Goal: Find specific page/section: Find specific page/section

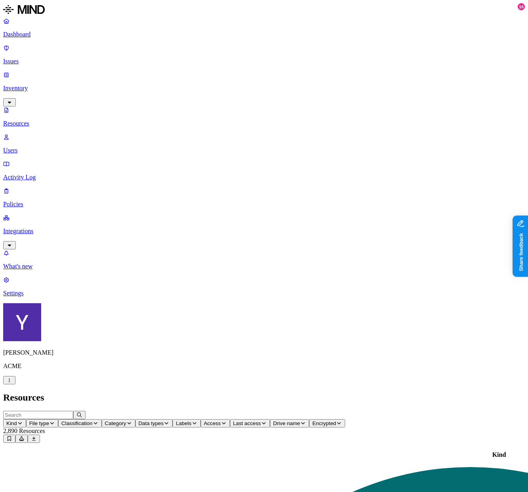
click at [221, 420] on span "Access" at bounding box center [212, 423] width 17 height 6
click at [164, 420] on span "Data types" at bounding box center [151, 423] width 25 height 6
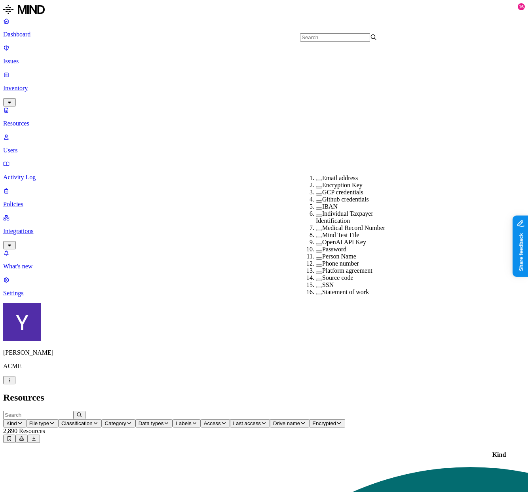
scroll to position [196, 0]
click at [476, 392] on h2 "Resources" at bounding box center [264, 397] width 522 height 11
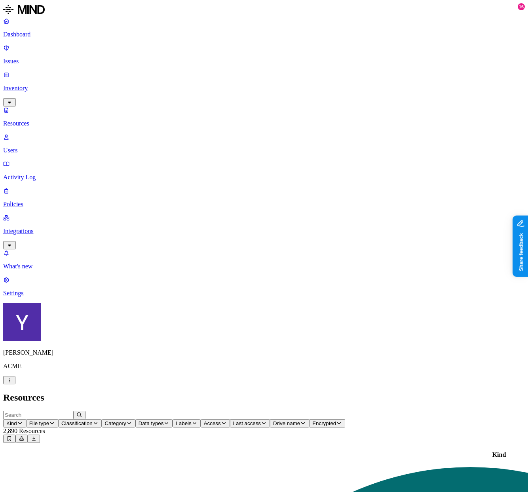
click at [164, 420] on span "Data types" at bounding box center [151, 423] width 25 height 6
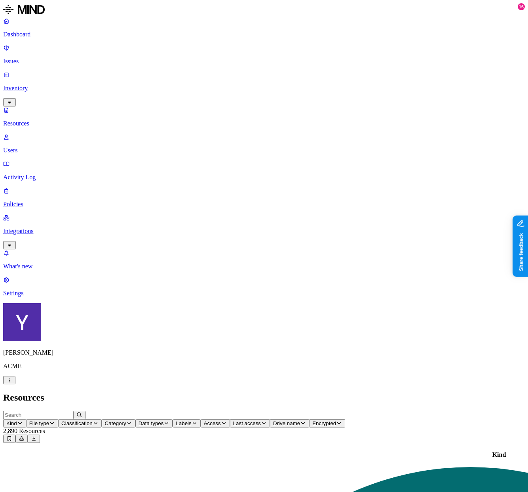
click at [51, 58] on p "Issues" at bounding box center [264, 61] width 522 height 7
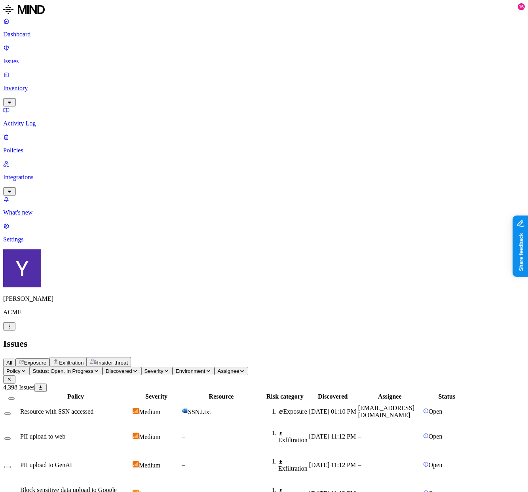
scroll to position [0, 31]
click at [46, 360] on span "Exposure" at bounding box center [35, 363] width 22 height 6
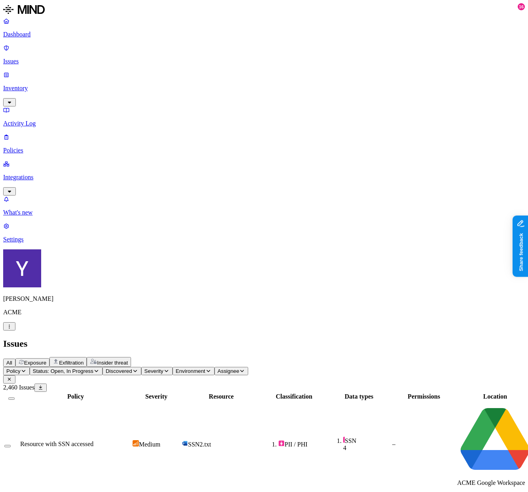
click at [87, 357] on button "Exfiltration" at bounding box center [67, 362] width 37 height 10
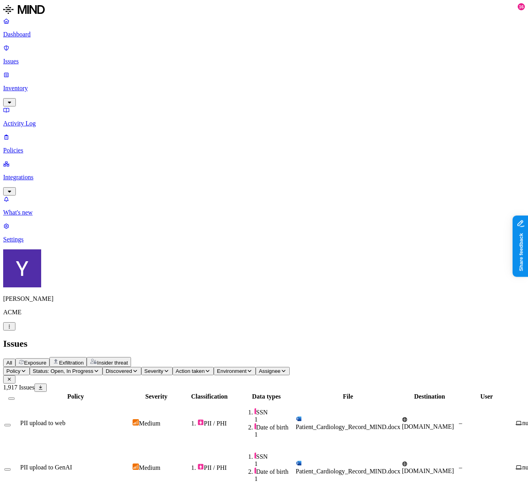
drag, startPoint x: 380, startPoint y: 61, endPoint x: 489, endPoint y: 65, distance: 108.5
click at [402, 400] on div at bounding box center [374, 400] width 55 height 0
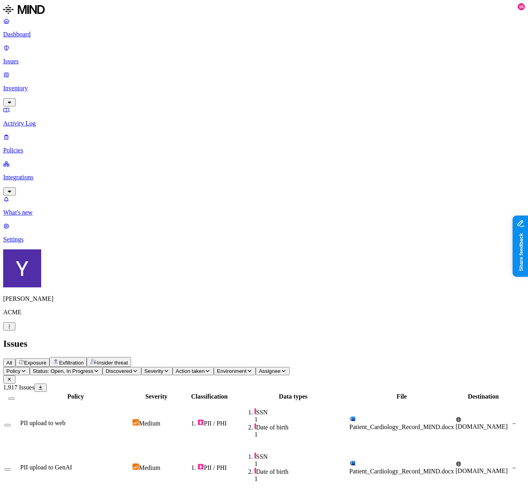
scroll to position [0, 331]
click at [45, 71] on link "Inventory" at bounding box center [264, 88] width 522 height 34
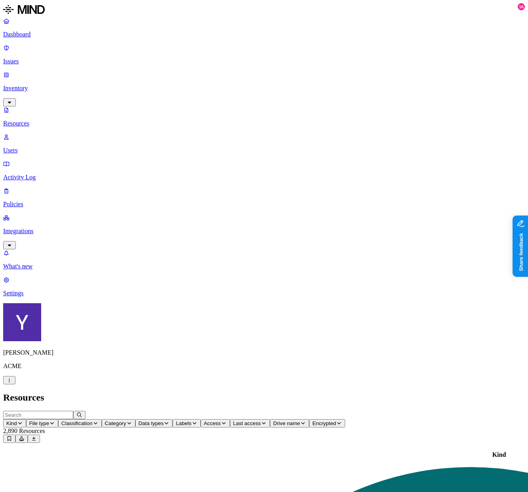
click at [230, 419] on button "Access" at bounding box center [215, 423] width 29 height 8
